Goal: Find specific page/section: Find specific page/section

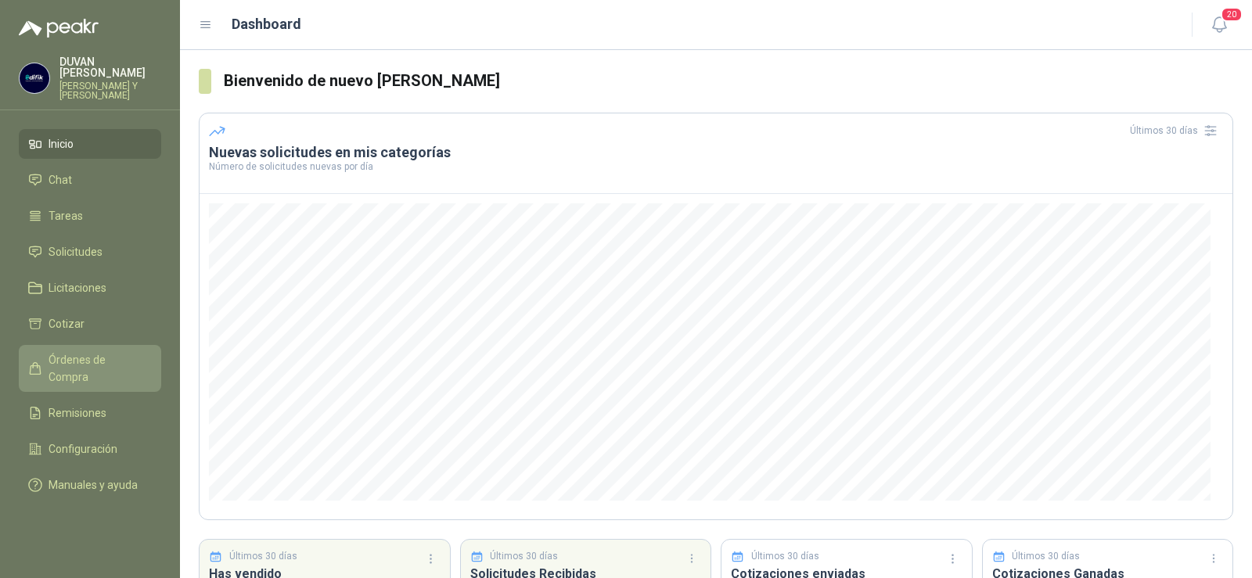
click at [52, 356] on span "Órdenes de Compra" at bounding box center [98, 368] width 98 height 34
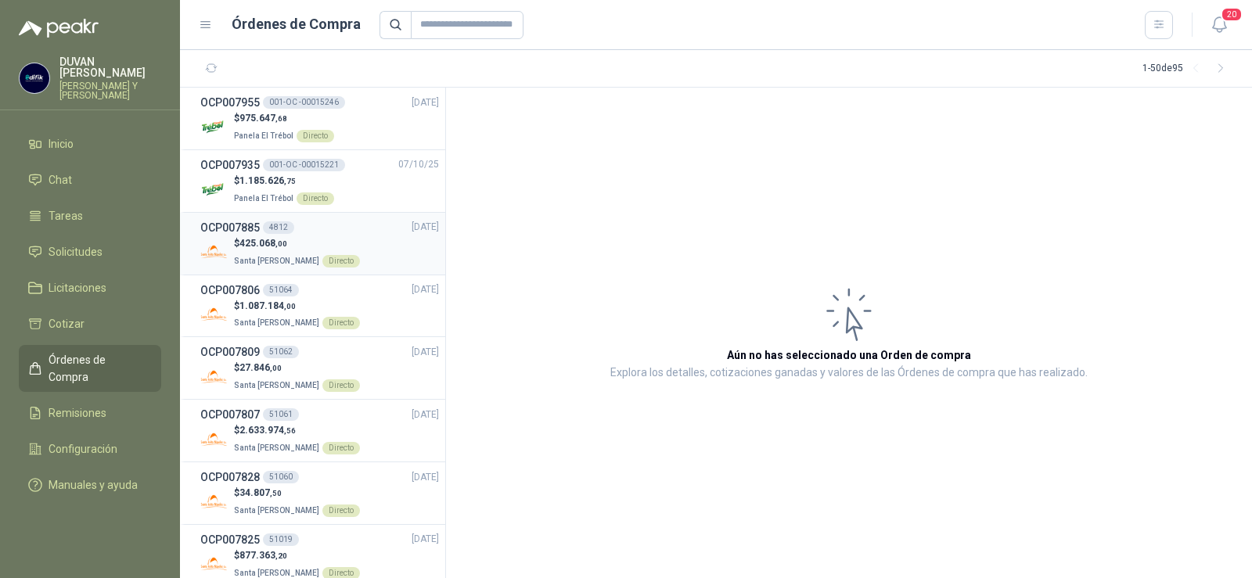
click at [247, 227] on h3 "OCP007885" at bounding box center [229, 227] width 59 height 17
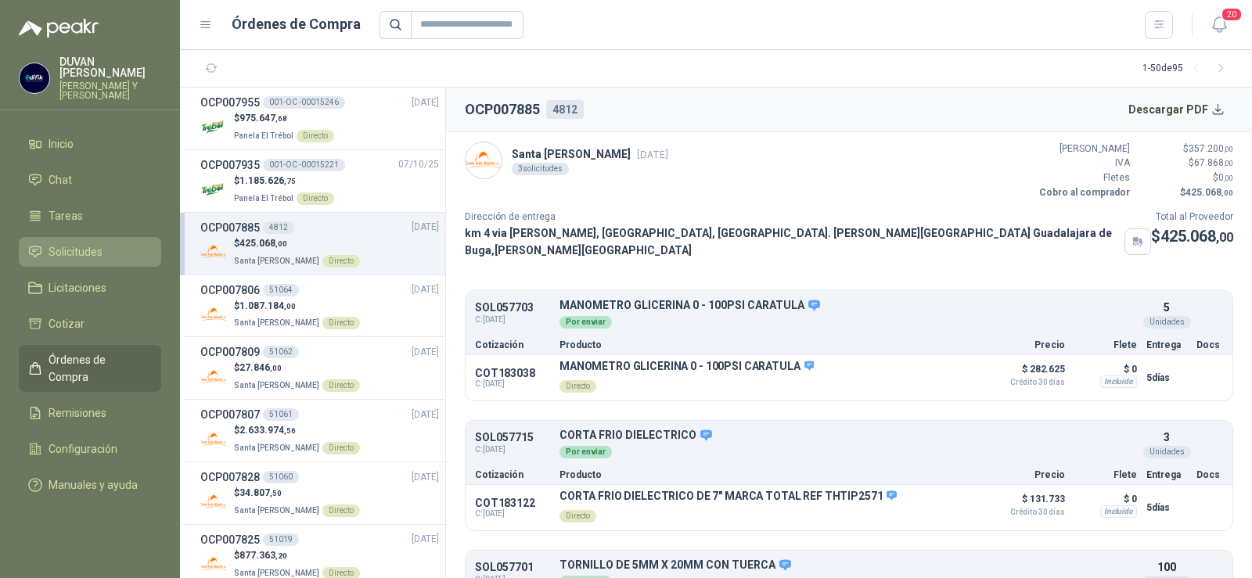
click at [83, 250] on span "Solicitudes" at bounding box center [76, 251] width 54 height 17
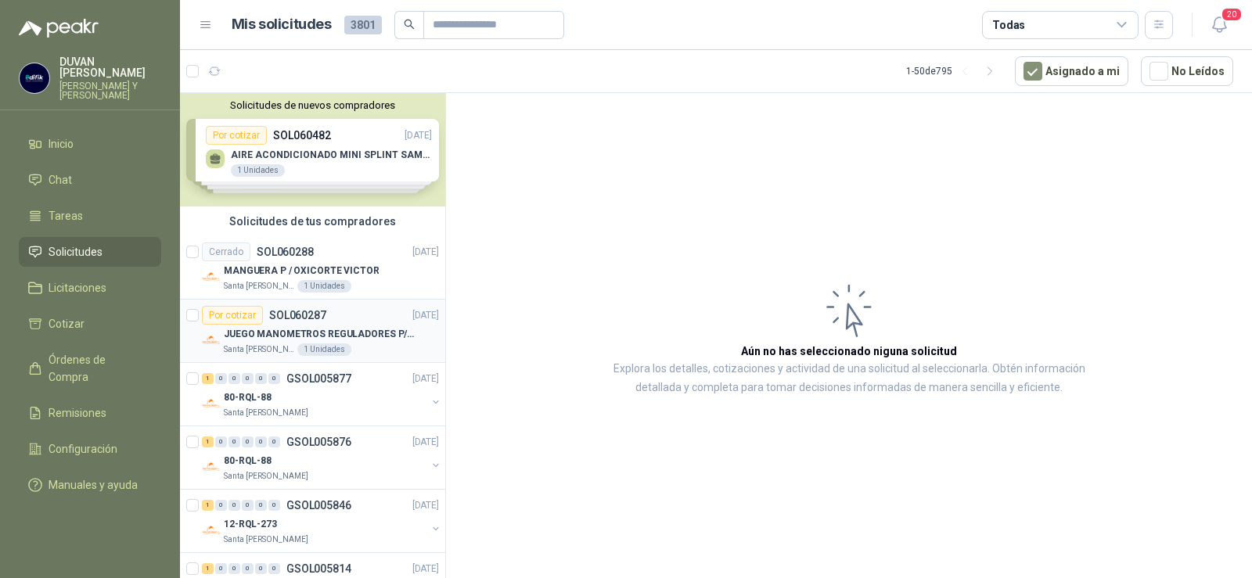
click at [279, 314] on p "SOL060287" at bounding box center [297, 315] width 57 height 11
